Goal: Information Seeking & Learning: Learn about a topic

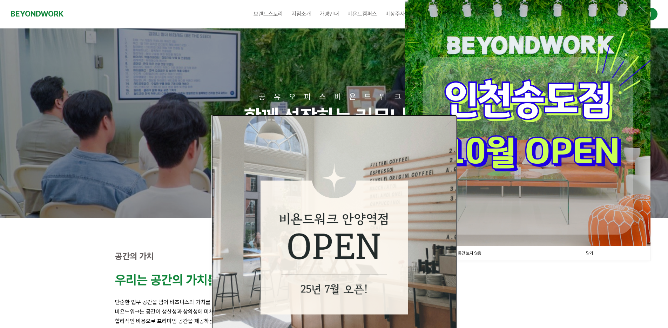
click at [441, 122] on img at bounding box center [334, 238] width 246 height 246
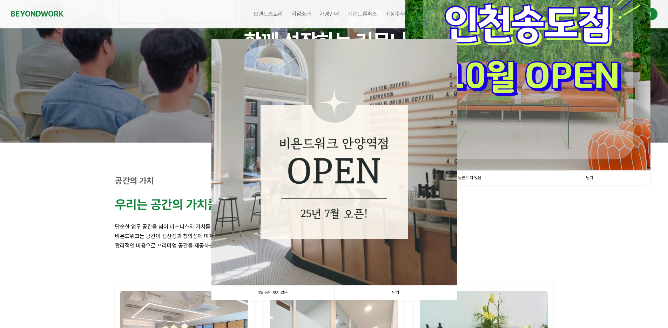
scroll to position [139, 0]
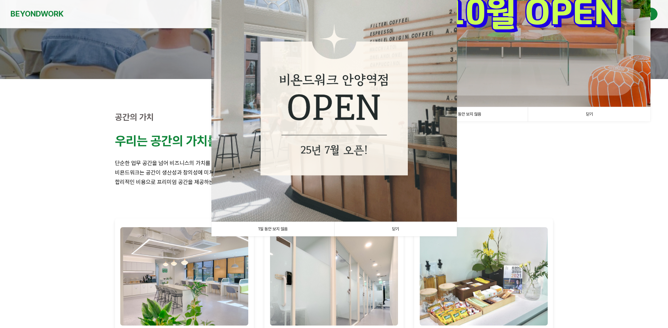
click at [400, 231] on link "닫기" at bounding box center [395, 229] width 123 height 14
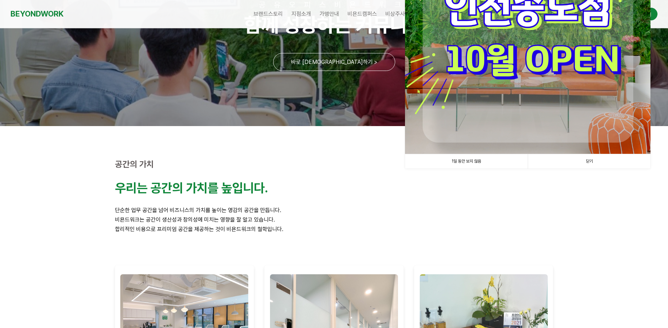
scroll to position [67, 0]
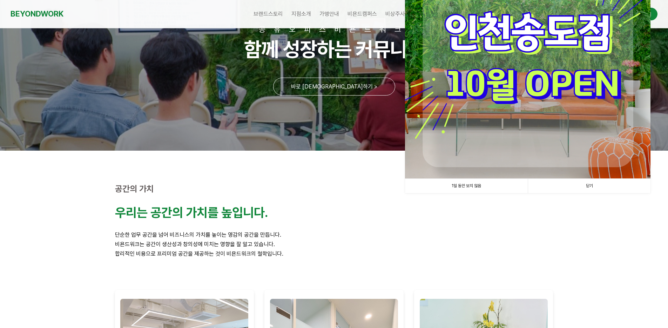
click at [599, 186] on link "닫기" at bounding box center [589, 186] width 123 height 14
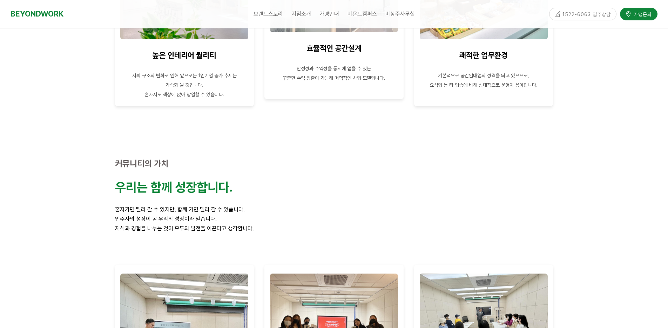
scroll to position [317, 0]
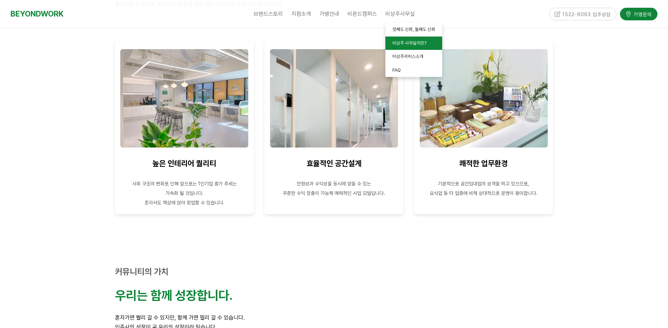
click at [411, 39] on link "비상주 사무실이란?" at bounding box center [413, 43] width 57 height 14
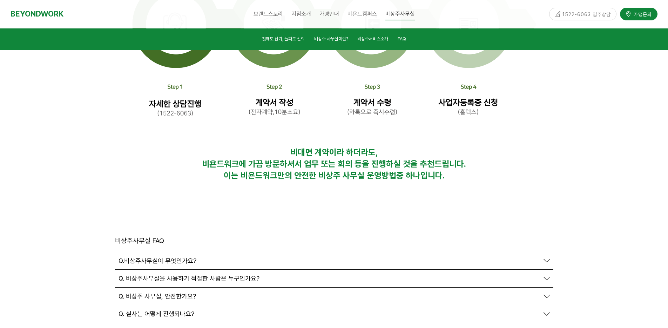
scroll to position [2327, 0]
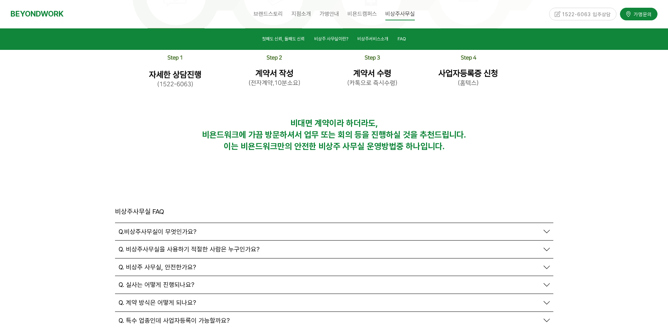
click at [165, 263] on span "Q. 비상주 사무실, 안전한가요?" at bounding box center [158, 267] width 78 height 8
